Goal: Use online tool/utility: Utilize a website feature to perform a specific function

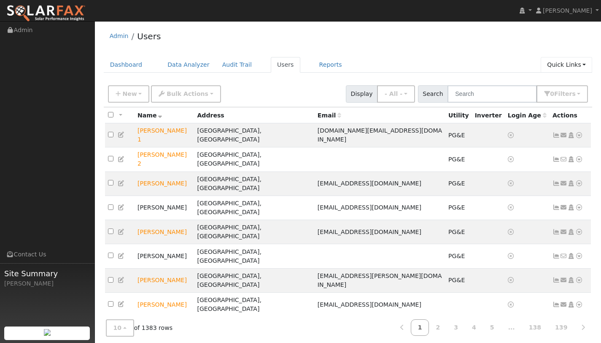
drag, startPoint x: 570, startPoint y: 65, endPoint x: 570, endPoint y: 82, distance: 17.3
click at [570, 65] on link "Quick Links" at bounding box center [566, 65] width 51 height 16
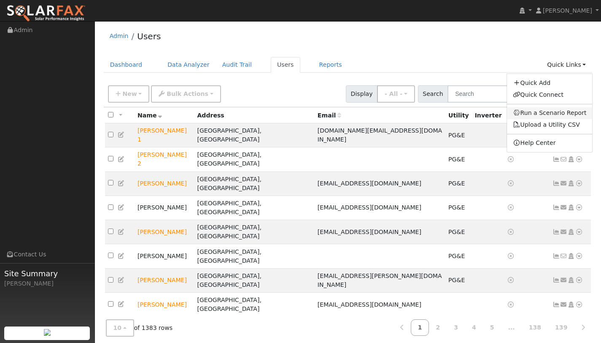
click at [539, 109] on link "Run a Scenario Report" at bounding box center [550, 113] width 86 height 12
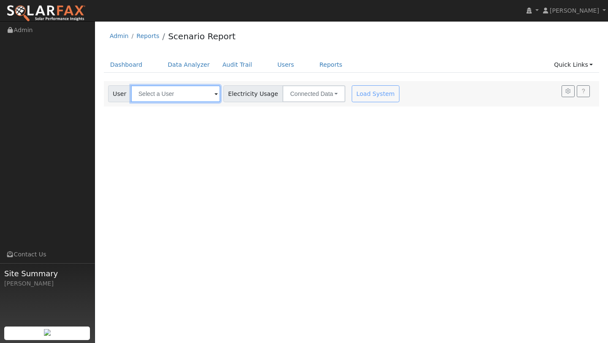
click at [182, 92] on input "text" at bounding box center [175, 93] width 89 height 17
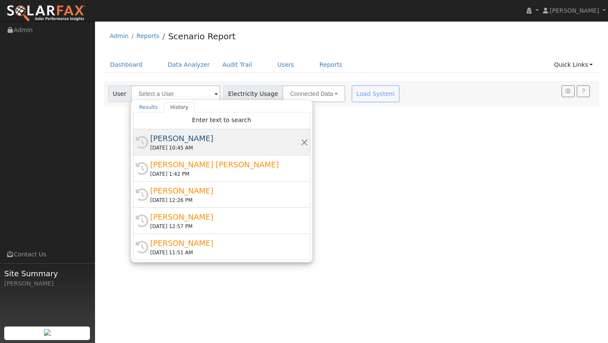
click at [180, 135] on div "[PERSON_NAME]" at bounding box center [225, 138] width 150 height 11
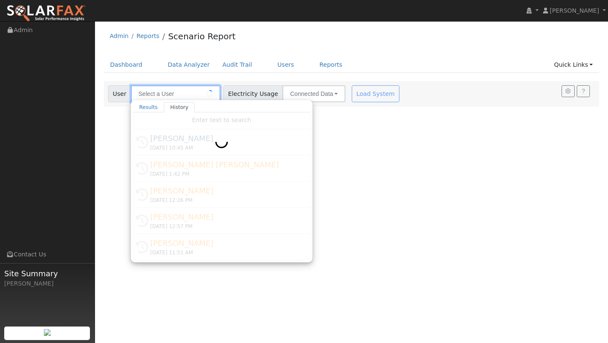
type input "[PERSON_NAME]"
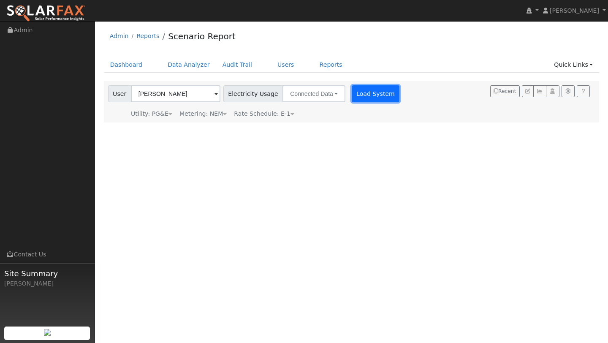
click at [363, 93] on button "Load System" at bounding box center [376, 93] width 48 height 17
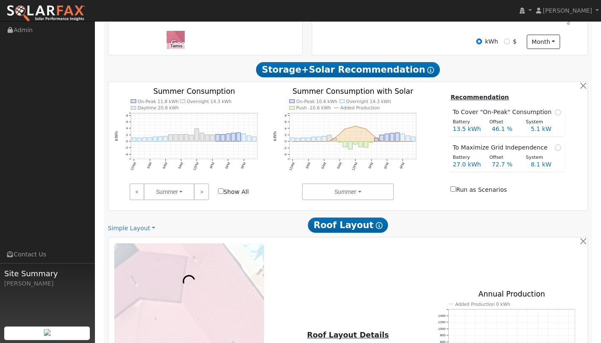
scroll to position [446, 0]
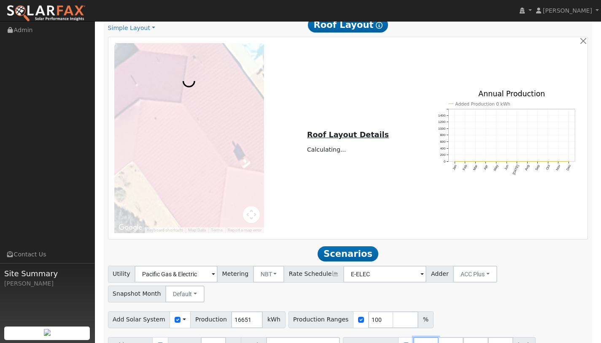
drag, startPoint x: 422, startPoint y: 325, endPoint x: 377, endPoint y: 319, distance: 45.1
click at [377, 337] on div "Battery Ranges 13.5 Overrides Reserve % Mode None None Self Consumption Peak Sa…" at bounding box center [439, 345] width 193 height 17
type input "27"
type input "40.5"
drag, startPoint x: 417, startPoint y: 326, endPoint x: 385, endPoint y: 322, distance: 31.5
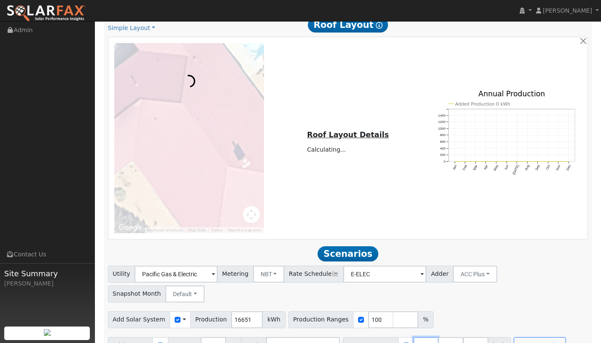
click at [385, 337] on div "Battery Ranges 27 Overrides Reserve % Mode None None Self Consumption Peak Savi…" at bounding box center [427, 345] width 168 height 17
type input "40.5"
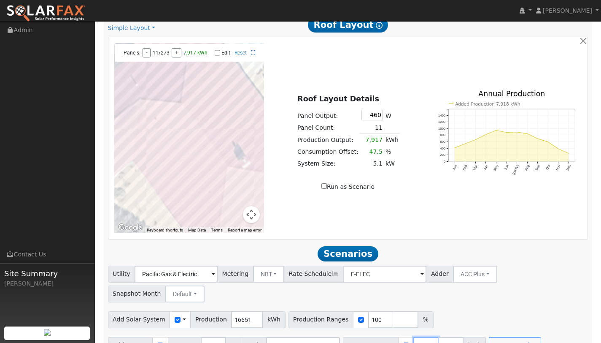
drag, startPoint x: 421, startPoint y: 325, endPoint x: 386, endPoint y: 320, distance: 35.5
click at [386, 337] on div "Battery Ranges 40.5 Overrides Reserve % Mode None None Self Consumption Peak Sa…" at bounding box center [414, 345] width 143 height 17
type input "78"
click at [441, 337] on input "number" at bounding box center [451, 345] width 25 height 17
drag, startPoint x: 246, startPoint y: 299, endPoint x: 199, endPoint y: 297, distance: 46.5
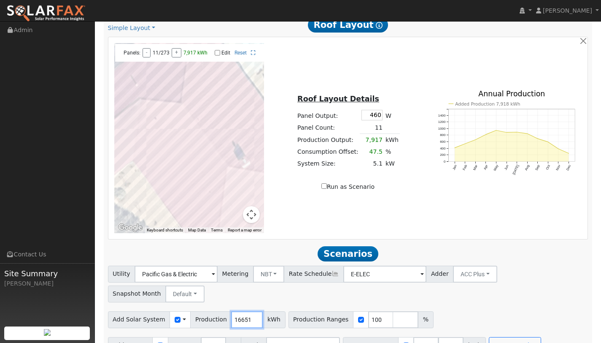
click at [198, 311] on div "Add Solar System Use CSV Data Production 16651 kWh" at bounding box center [197, 319] width 178 height 17
type input "37435"
click at [504, 337] on button "Run Scenarios" at bounding box center [515, 345] width 52 height 17
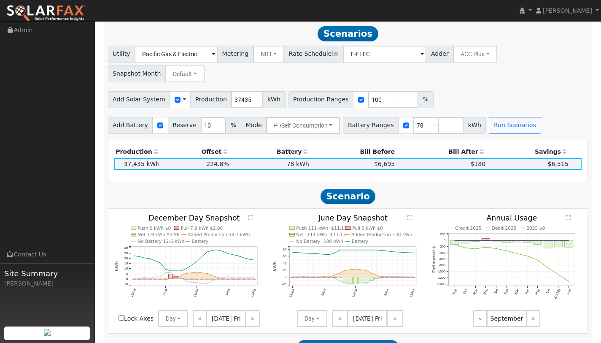
scroll to position [666, 0]
click at [179, 309] on button "Day" at bounding box center [173, 317] width 30 height 17
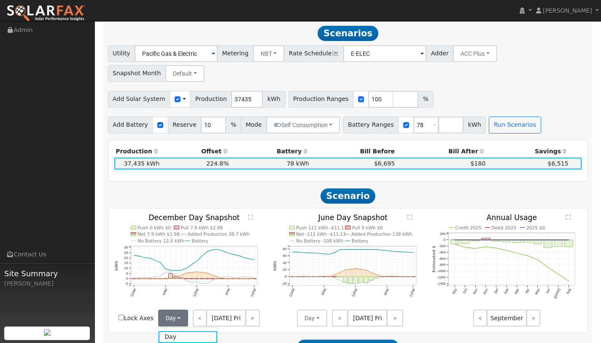
drag, startPoint x: 179, startPoint y: 328, endPoint x: 196, endPoint y: 328, distance: 17.7
click at [179, 342] on link "Month Average" at bounding box center [188, 349] width 59 height 12
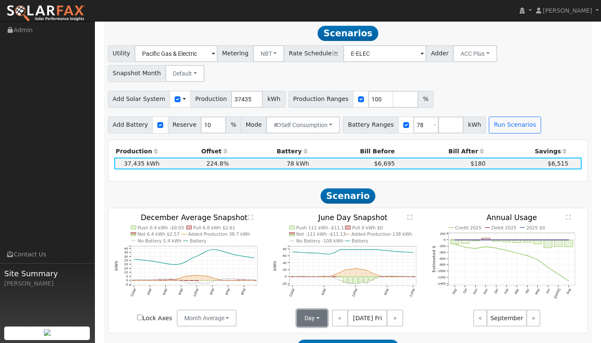
click at [305, 309] on button "Day" at bounding box center [312, 317] width 30 height 17
click at [314, 342] on link "Month Average" at bounding box center [327, 349] width 59 height 12
